Goal: Task Accomplishment & Management: Manage account settings

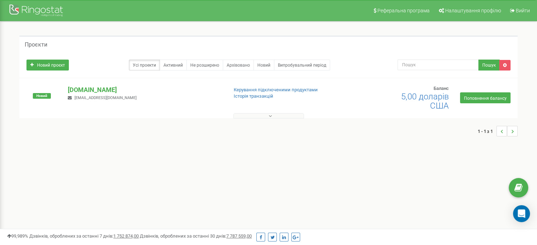
click at [269, 116] on icon at bounding box center [270, 116] width 3 height 5
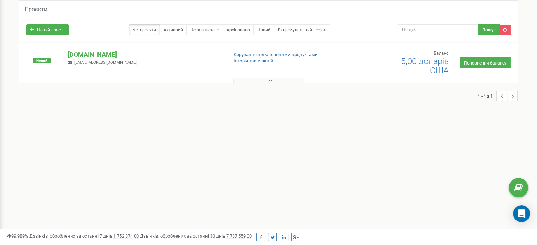
click at [129, 62] on div "[DOMAIN_NAME] [EMAIL_ADDRESS][DOMAIN_NAME]" at bounding box center [144, 58] width 165 height 16
click at [93, 58] on font "[DOMAIN_NAME]" at bounding box center [92, 54] width 49 height 7
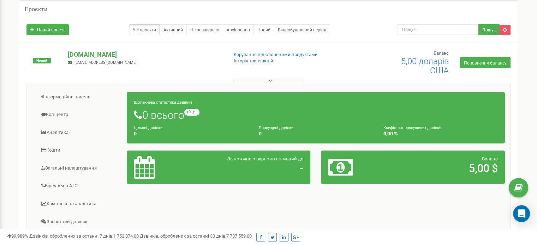
scroll to position [0, 0]
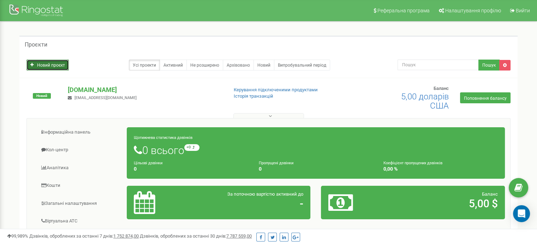
click at [56, 67] on font "Новий проєкт" at bounding box center [51, 65] width 28 height 5
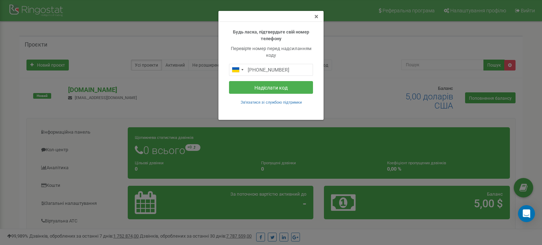
click at [315, 18] on font "×" at bounding box center [317, 16] width 4 height 8
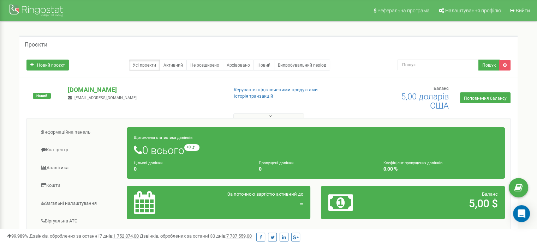
click at [530, 220] on div "Проєкти Новий проєкт Усі проекти Активний Не розширено Архівовано Новий Випробу…" at bounding box center [268, 208] width 526 height 372
click at [524, 219] on div "Відкрити Intercom Messenger" at bounding box center [521, 214] width 19 height 19
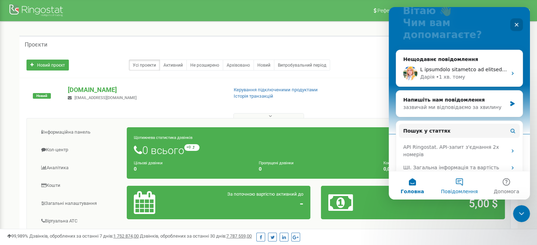
scroll to position [71, 0]
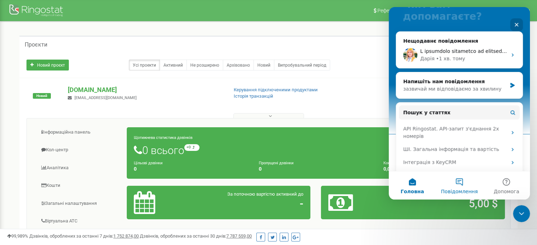
click at [460, 190] on font "Повідомлення" at bounding box center [459, 192] width 37 height 6
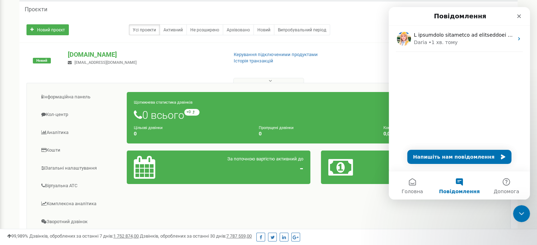
scroll to position [0, 0]
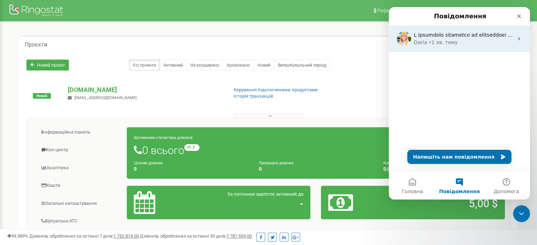
click at [458, 42] on div "[PERSON_NAME] • 1 хв. тому" at bounding box center [464, 42] width 100 height 7
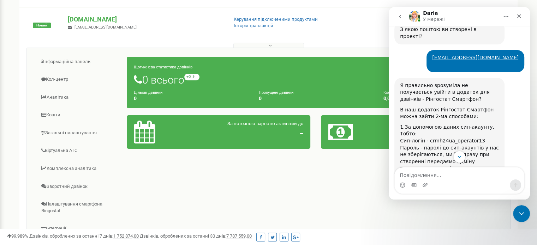
scroll to position [252, 0]
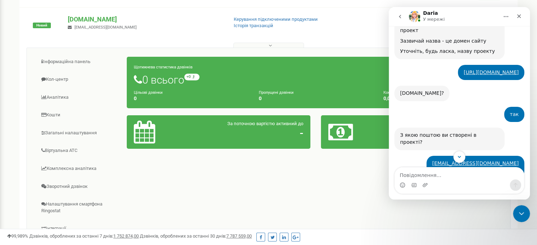
click at [503, 13] on button "Головна" at bounding box center [505, 16] width 13 height 13
click at [519, 17] on icon "Закрити" at bounding box center [519, 16] width 4 height 4
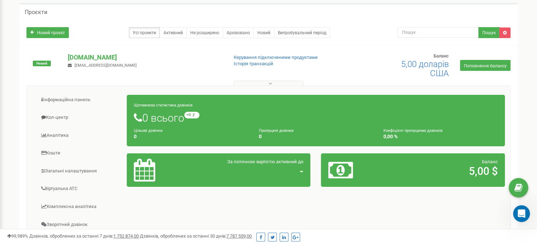
scroll to position [0, 0]
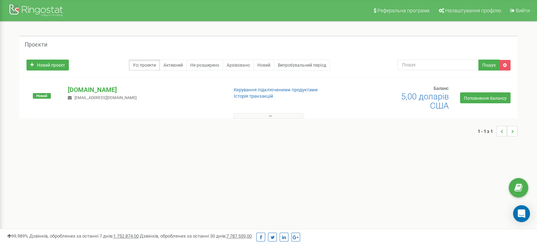
drag, startPoint x: 0, startPoint y: 0, endPoint x: 454, endPoint y: 128, distance: 472.1
click at [454, 128] on div "1 - 1 з 1" at bounding box center [268, 131] width 498 height 25
click at [183, 65] on font "Активний" at bounding box center [172, 65] width 19 height 5
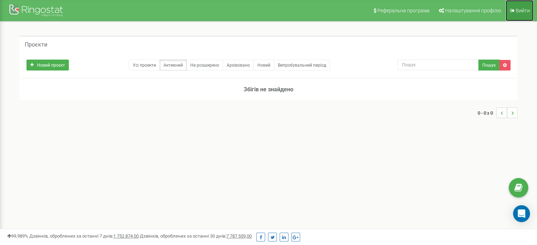
click at [525, 10] on font "Вийти" at bounding box center [523, 11] width 14 height 6
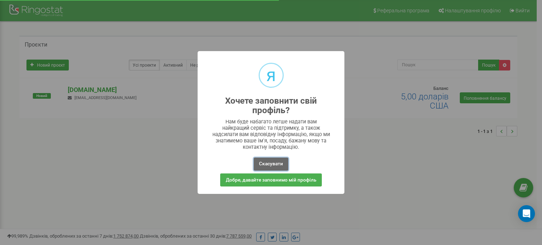
click at [266, 163] on font "Скасувати" at bounding box center [271, 164] width 24 height 6
